Goal: Information Seeking & Learning: Learn about a topic

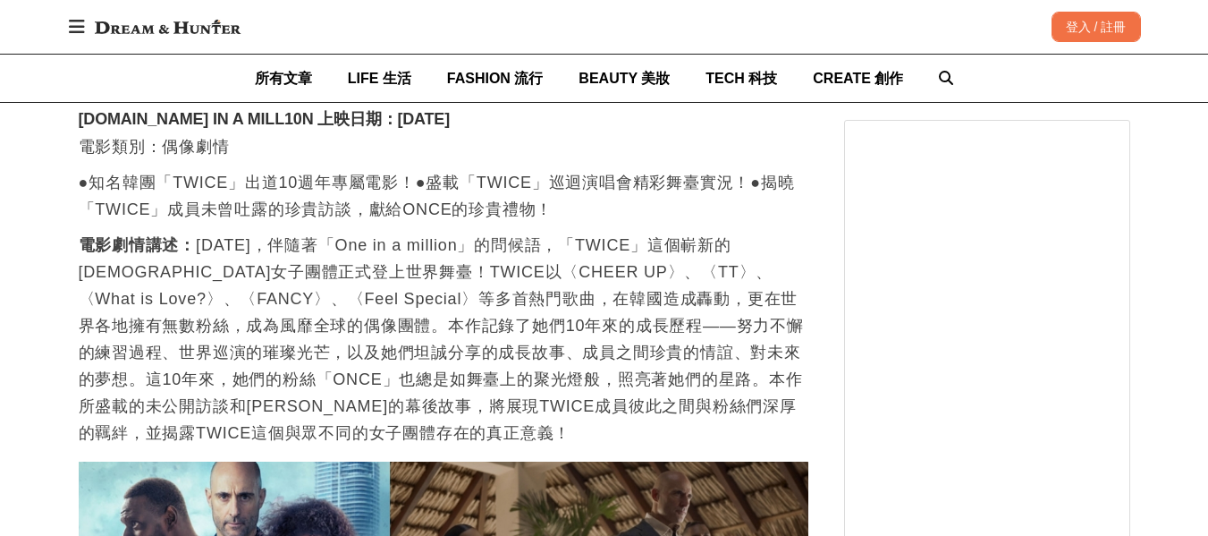
scroll to position [5514, 0]
